Goal: Information Seeking & Learning: Learn about a topic

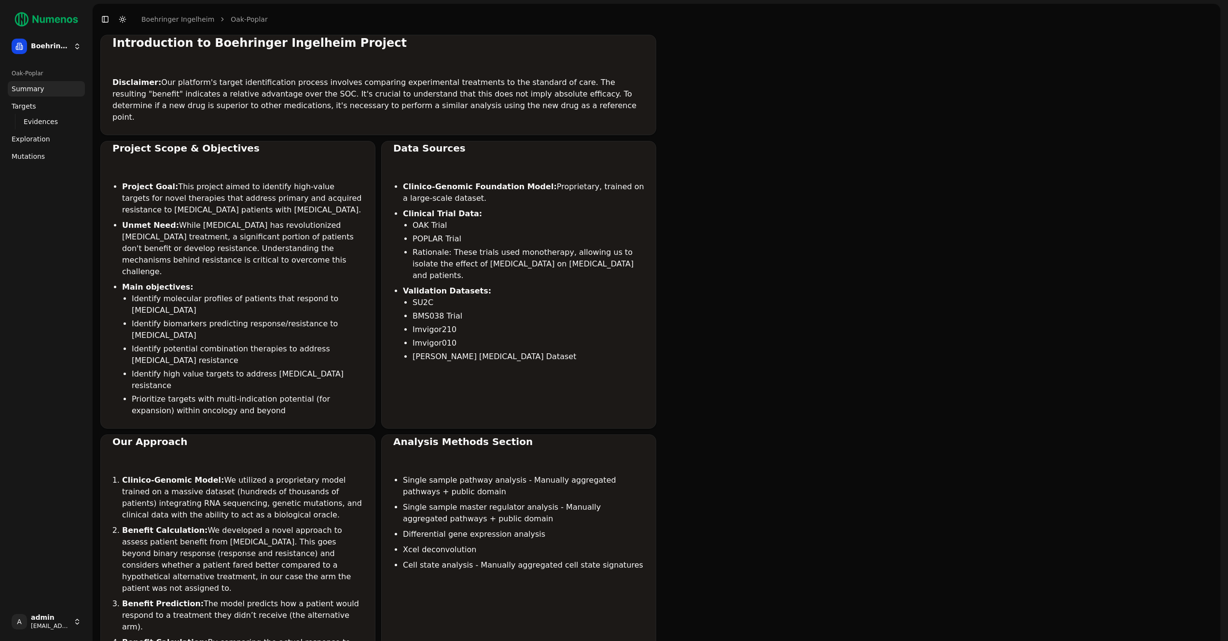
click at [52, 160] on link "Mutations" at bounding box center [46, 156] width 77 height 15
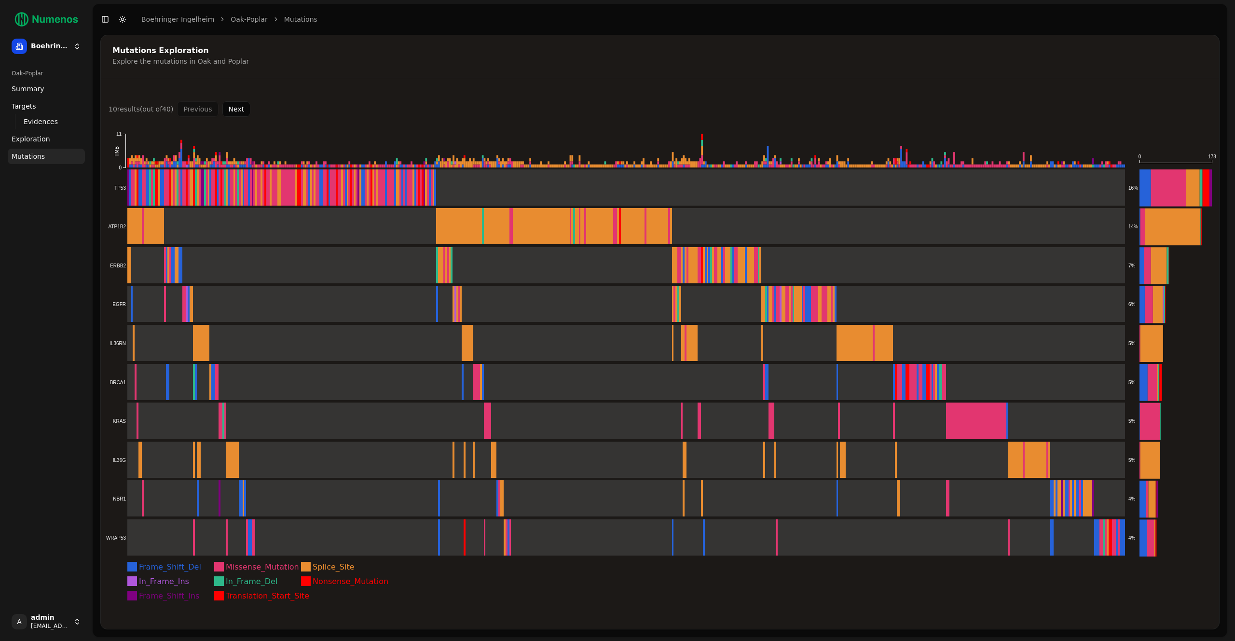
click at [308, 567] on rect at bounding box center [306, 567] width 10 height 10
click at [310, 581] on rect at bounding box center [306, 581] width 10 height 10
click at [492, 198] on rect at bounding box center [616, 187] width 1020 height 37
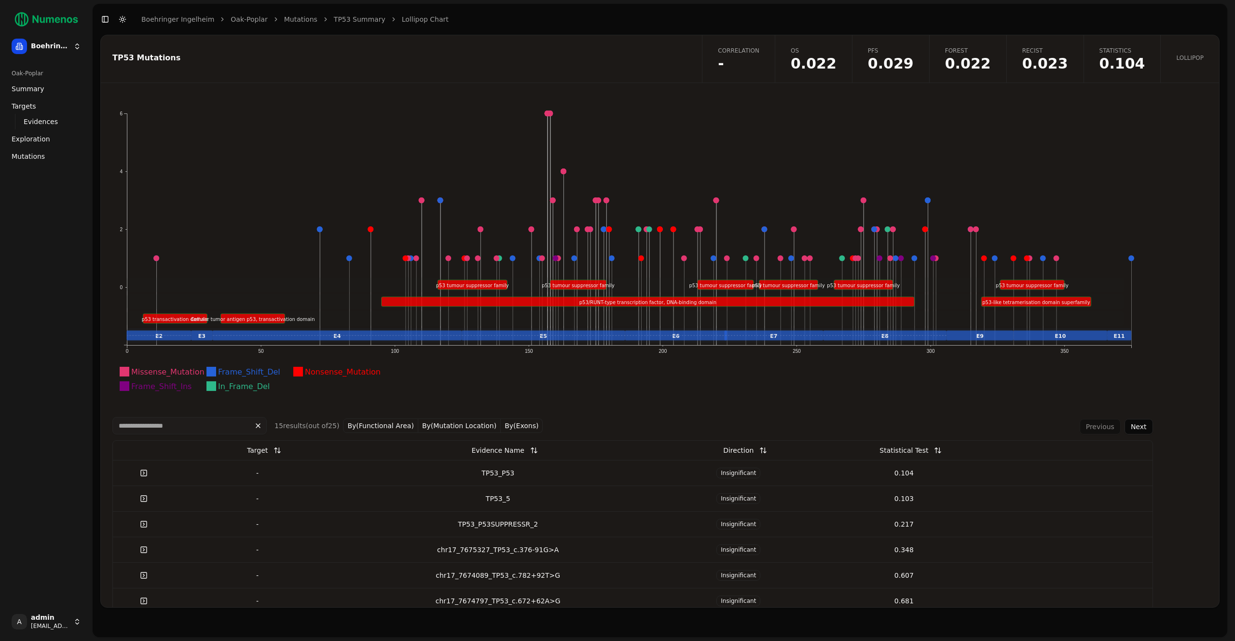
click at [835, 67] on span "0.022" at bounding box center [814, 63] width 46 height 14
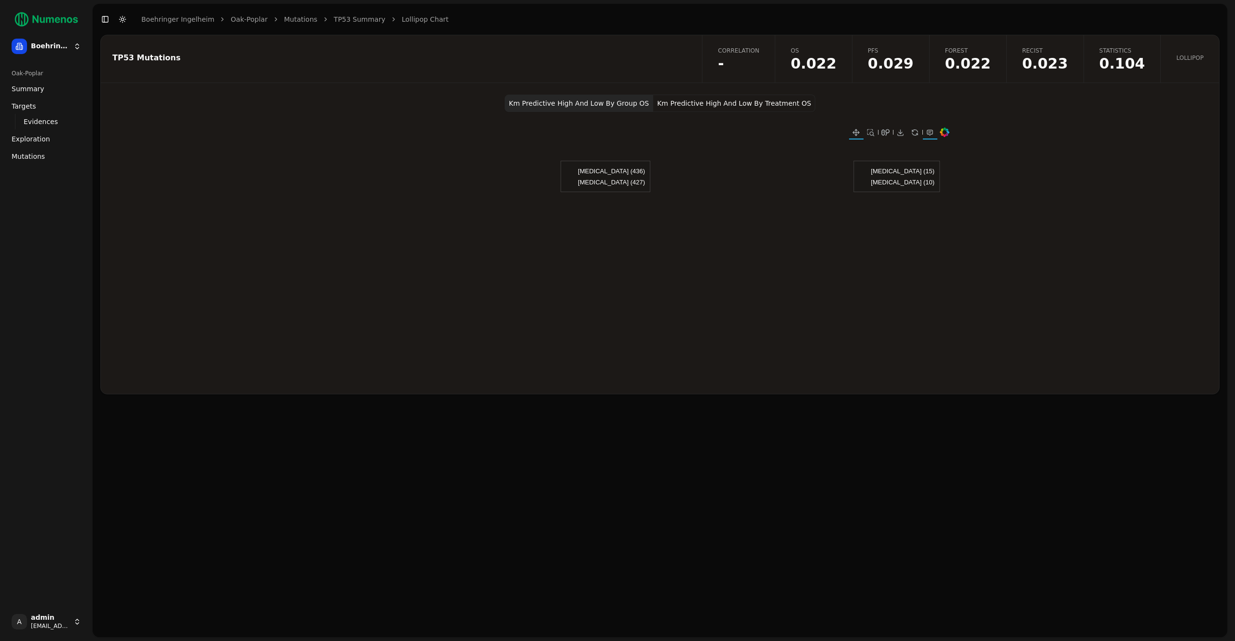
click at [782, 103] on button "Km Predictive High And Low By Treatment OS" at bounding box center [734, 103] width 162 height 17
click at [885, 61] on link "PFS 0.029" at bounding box center [890, 58] width 77 height 47
click at [1053, 58] on span "0.023" at bounding box center [1046, 63] width 46 height 14
click at [760, 59] on span "-" at bounding box center [738, 63] width 41 height 14
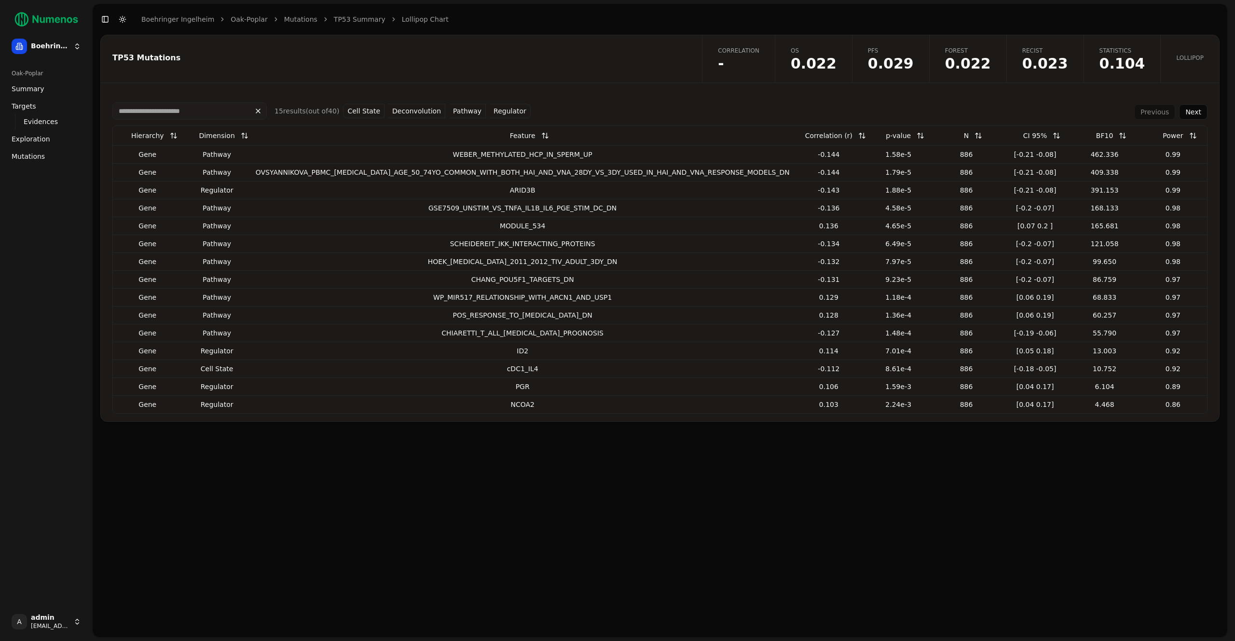
click at [1188, 50] on link "Lollipop" at bounding box center [1190, 58] width 59 height 47
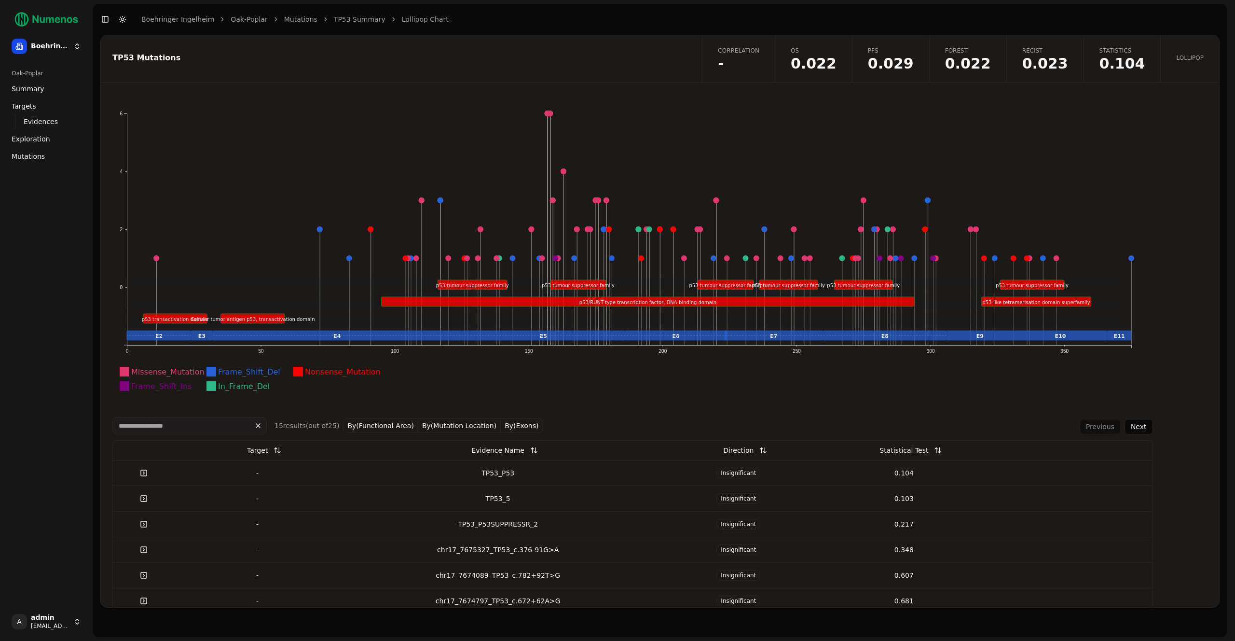
scroll to position [55, 0]
click at [775, 66] on link "Correlation -" at bounding box center [738, 58] width 73 height 47
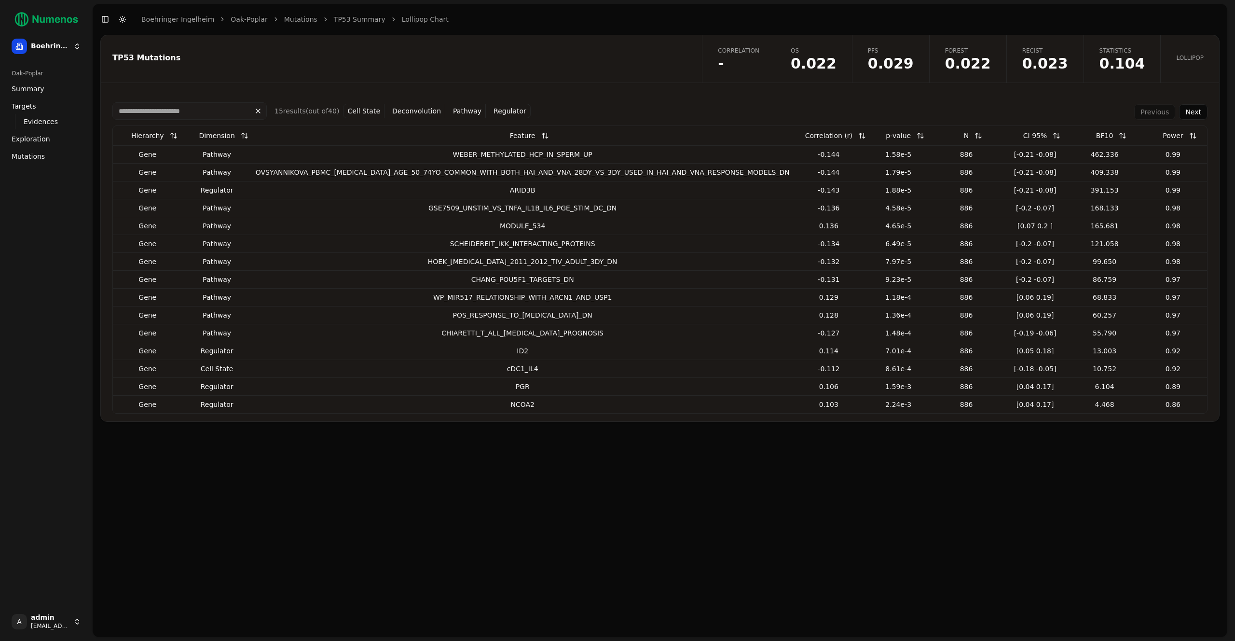
click at [295, 21] on link "Mutations" at bounding box center [300, 19] width 33 height 10
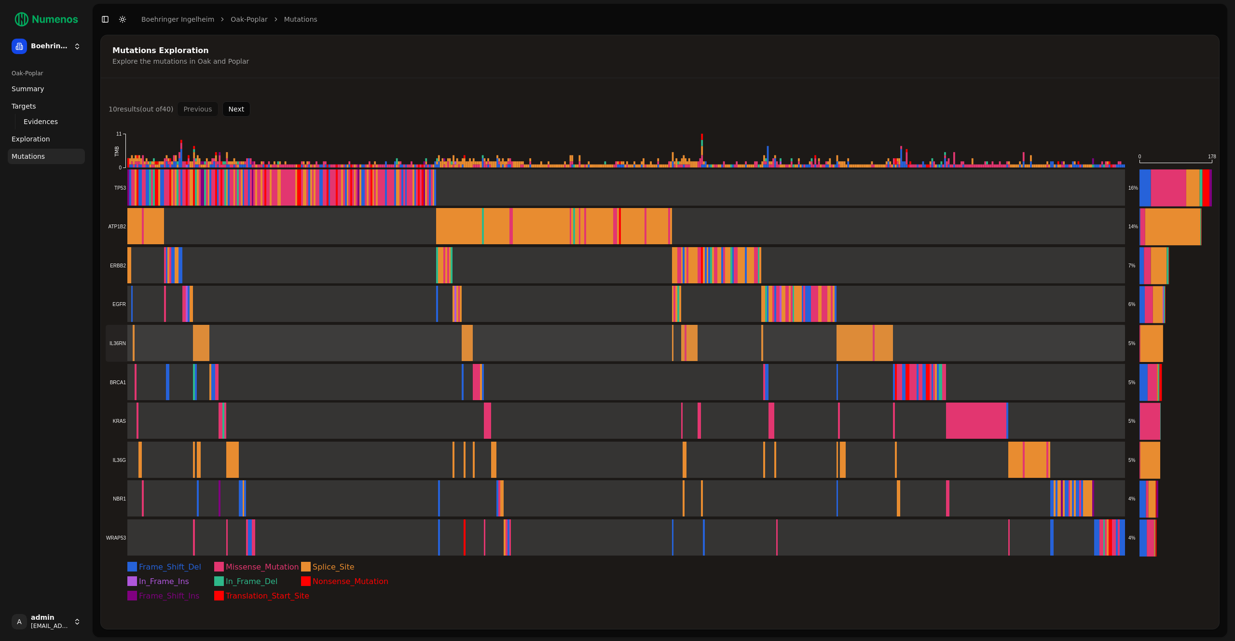
click at [251, 346] on rect at bounding box center [616, 343] width 1020 height 37
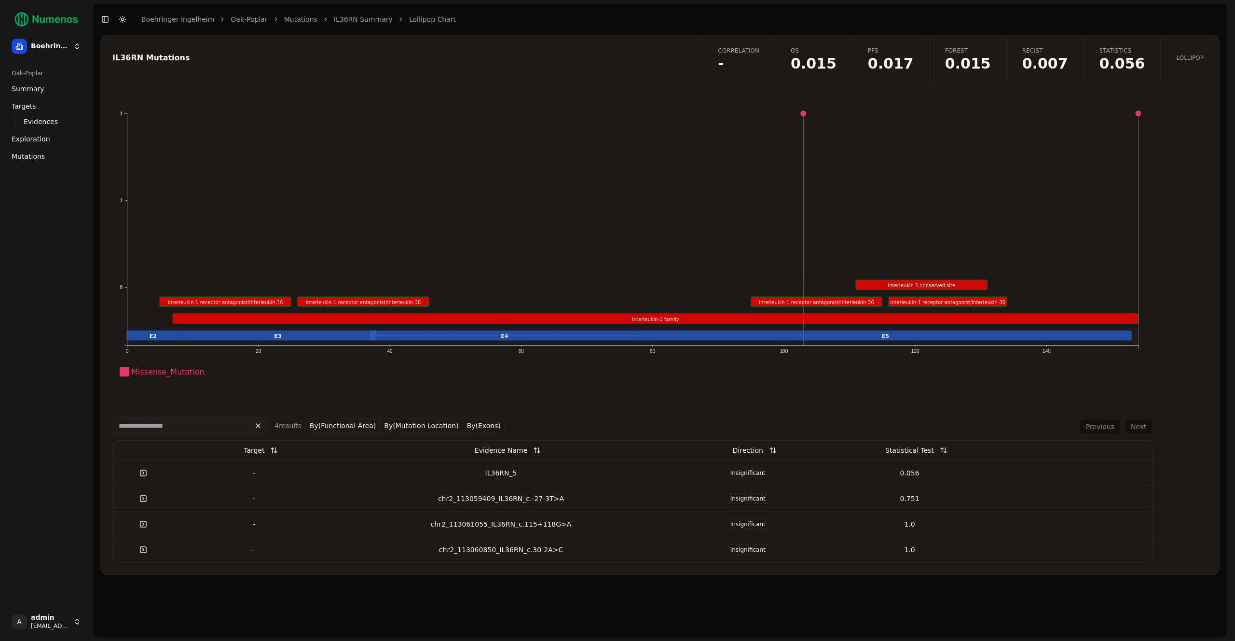
click at [610, 61] on span "-" at bounding box center [738, 63] width 41 height 14
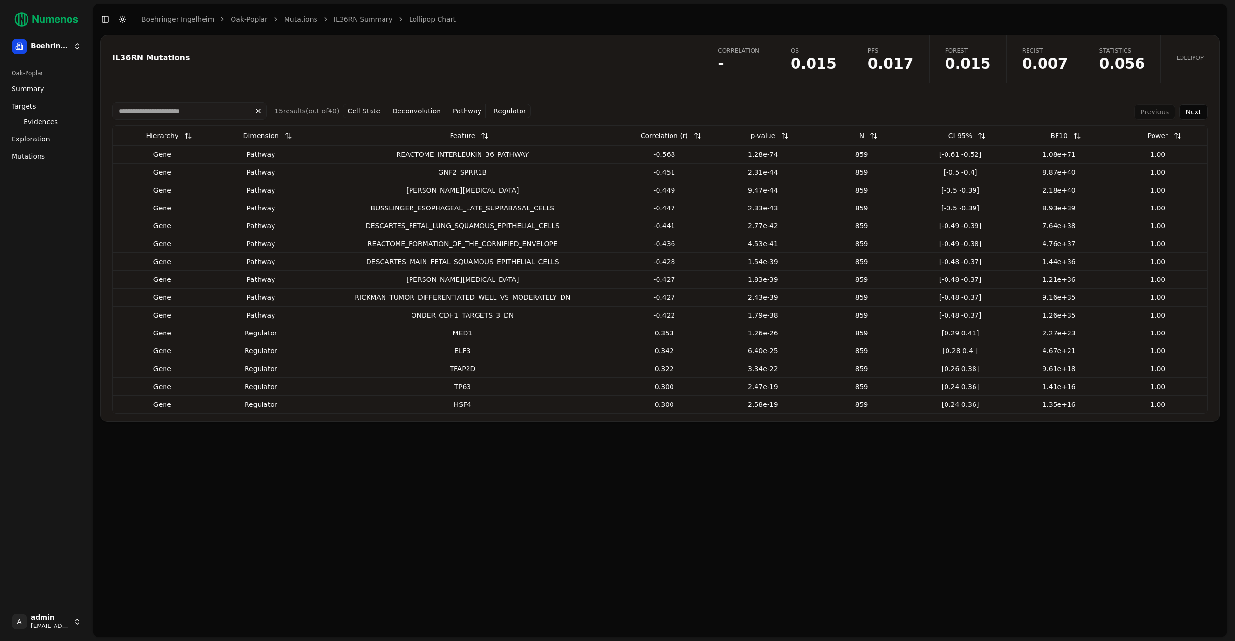
click at [836, 54] on span "OS" at bounding box center [814, 51] width 46 height 8
